Goal: Find specific page/section: Find specific page/section

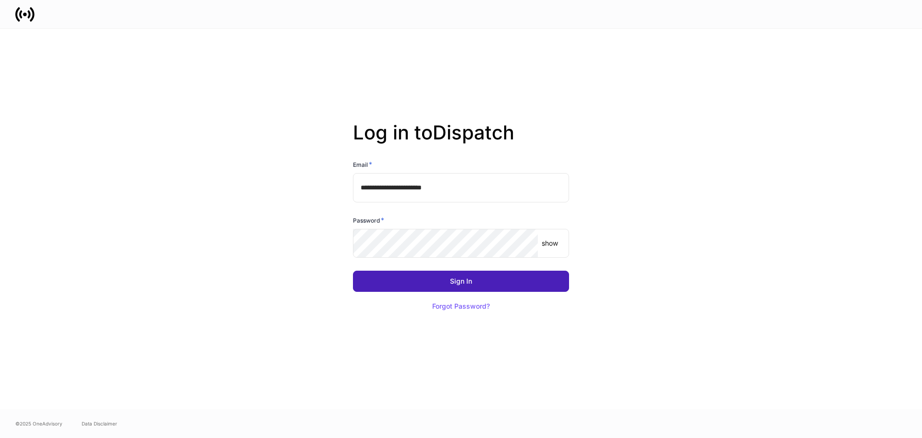
click at [463, 282] on div "Sign In" at bounding box center [461, 281] width 22 height 7
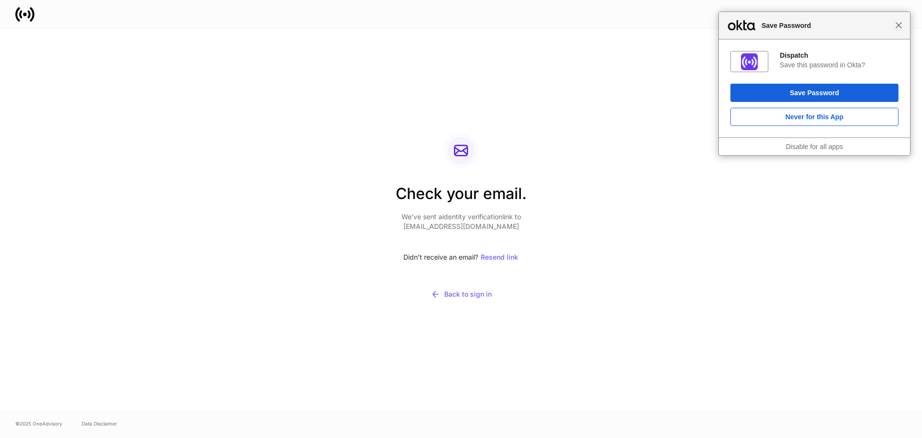
click at [900, 27] on span "Close" at bounding box center [898, 25] width 7 height 7
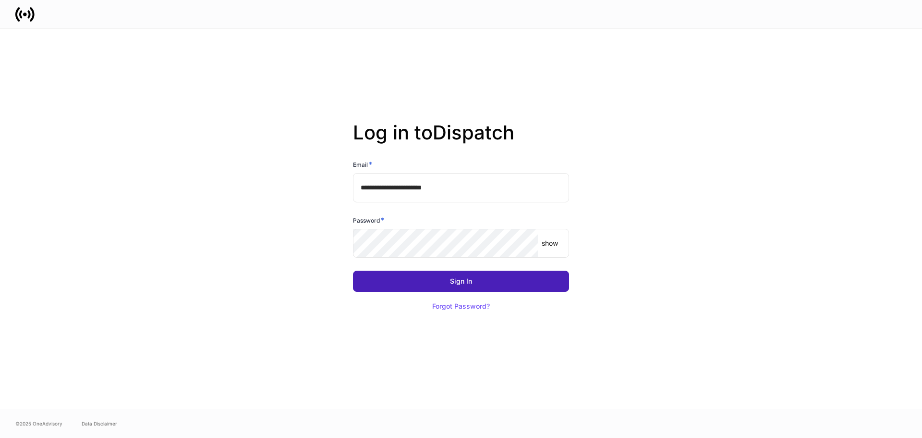
click at [441, 287] on button "Sign In" at bounding box center [461, 280] width 216 height 21
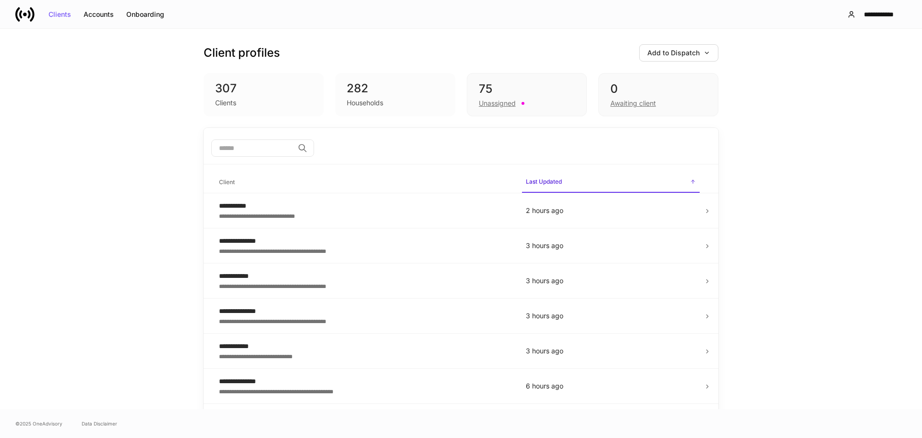
click at [225, 149] on input "search" at bounding box center [252, 147] width 83 height 17
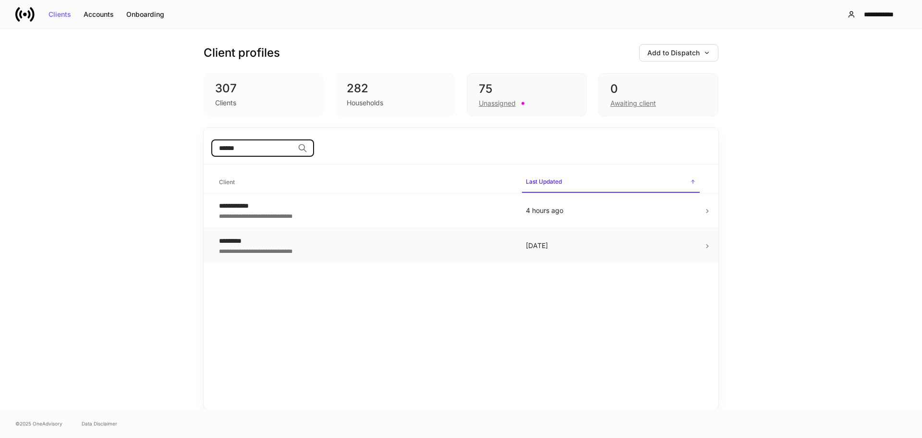
type input "******"
click at [496, 243] on td "20 days ago" at bounding box center [610, 245] width 185 height 35
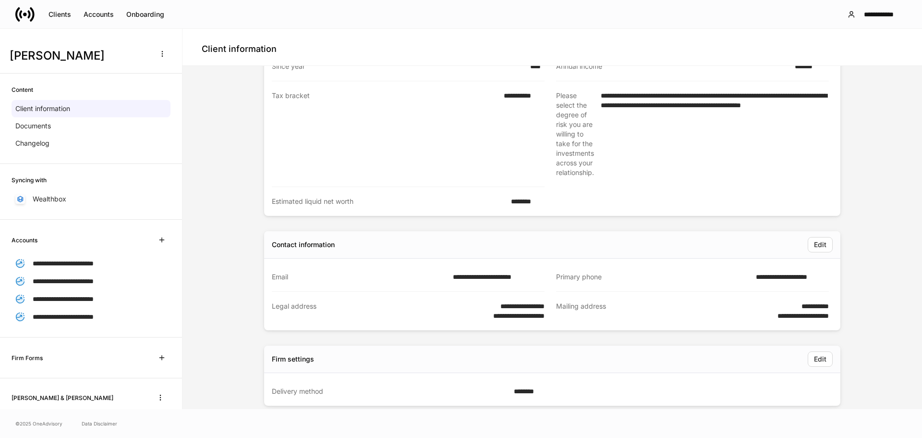
scroll to position [480, 0]
